Goal: Register for event/course

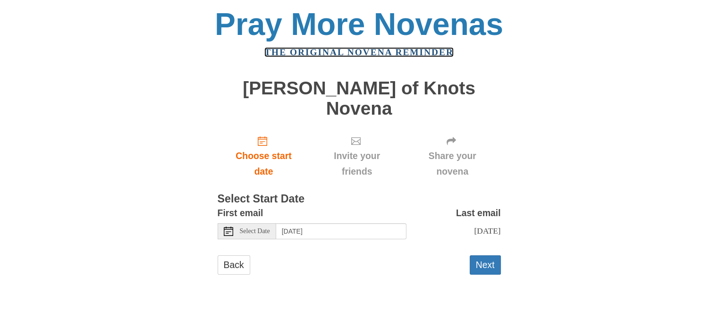
click at [343, 57] on link "The original novena reminder" at bounding box center [358, 52] width 189 height 10
click at [263, 235] on span "Select Date" at bounding box center [255, 231] width 30 height 7
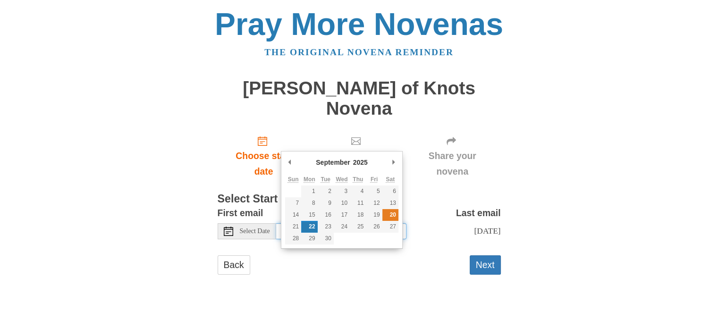
type input "Saturday, September 20th"
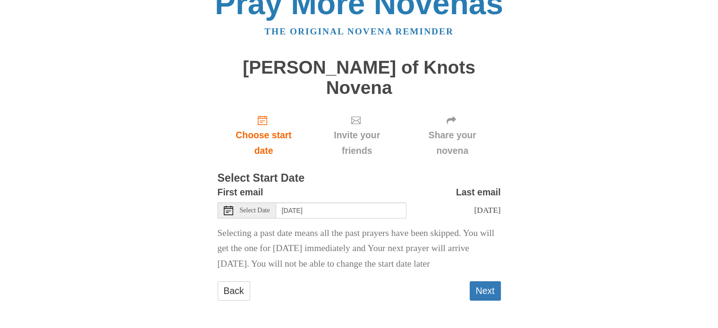
scroll to position [88, 0]
click at [481, 287] on button "Next" at bounding box center [485, 290] width 31 height 19
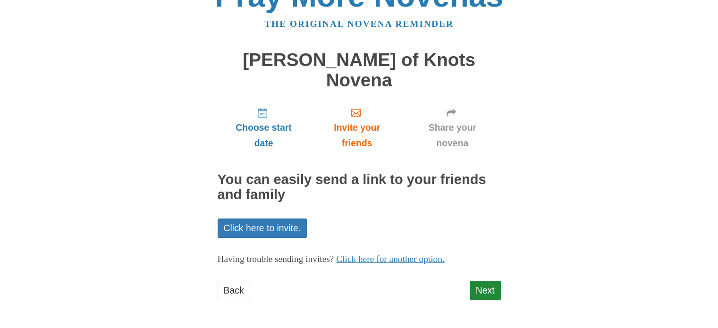
scroll to position [87, 0]
click at [484, 285] on link "Next" at bounding box center [485, 290] width 31 height 19
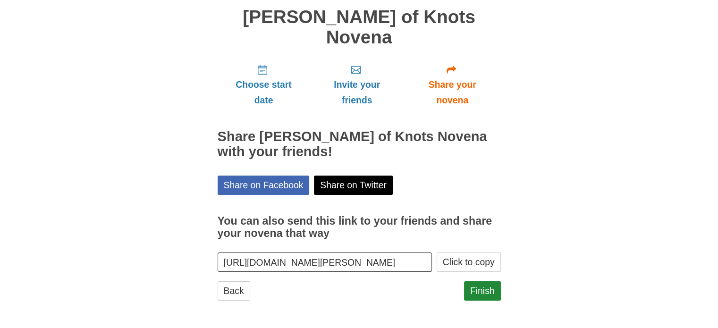
scroll to position [117, 0]
click at [477, 286] on link "Finish" at bounding box center [482, 290] width 37 height 19
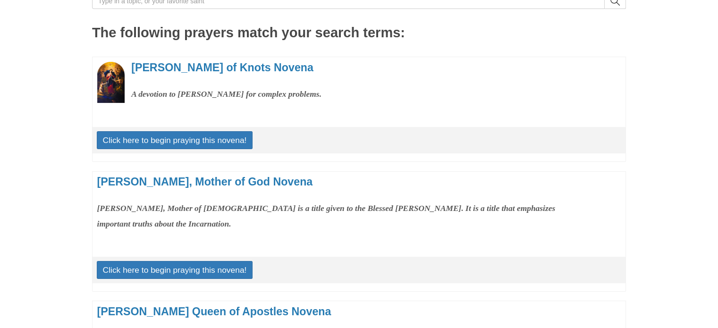
scroll to position [129, 0]
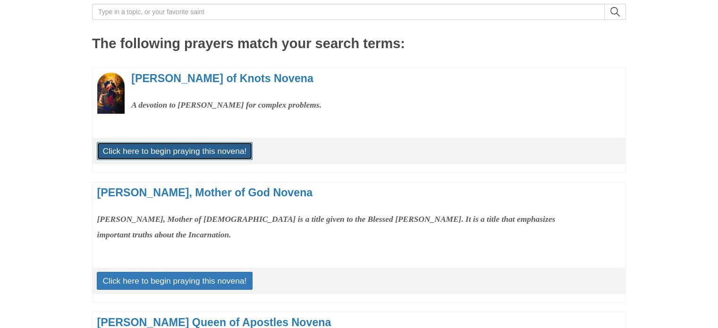
click at [204, 160] on link "Click here to begin praying this novena!" at bounding box center [175, 151] width 156 height 18
